Goal: Information Seeking & Learning: Learn about a topic

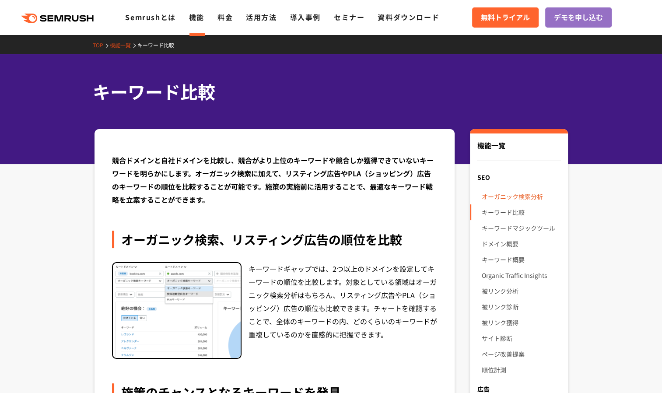
click at [508, 189] on link "オーガニック検索分析" at bounding box center [521, 197] width 79 height 16
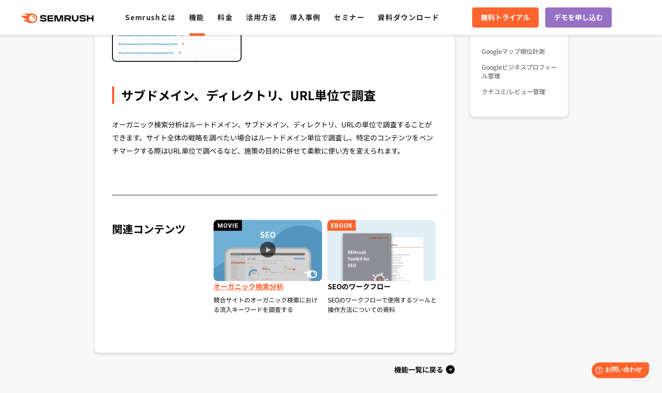
scroll to position [876, 0]
